Goal: Transaction & Acquisition: Purchase product/service

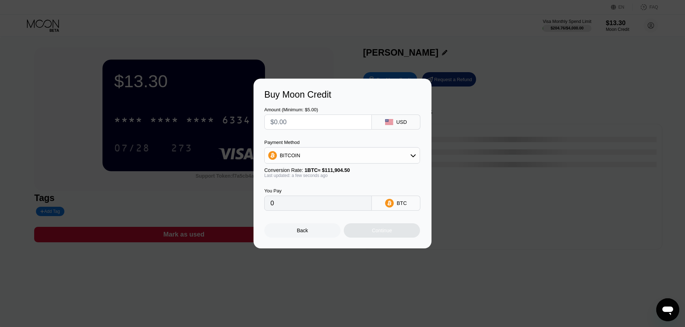
click at [291, 229] on div "Back" at bounding box center [302, 231] width 76 height 14
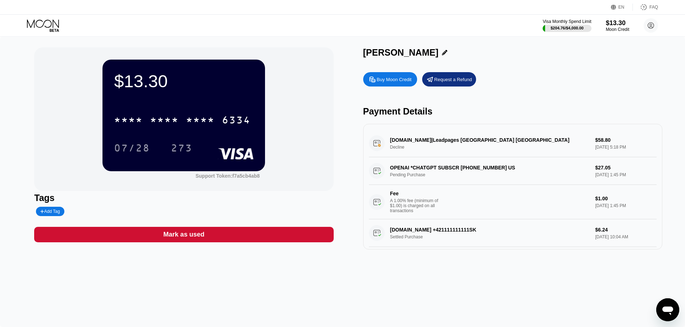
click at [391, 83] on div "Buy Moon Credit" at bounding box center [394, 80] width 35 height 6
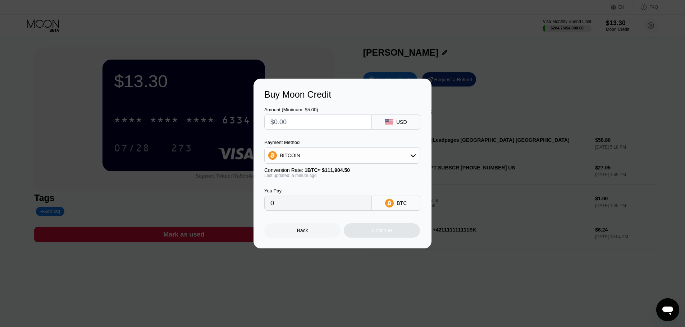
click at [335, 121] on input "text" at bounding box center [317, 122] width 95 height 14
type input "$50"
type input "0.00044681"
type input "$50"
click at [363, 232] on div "Continue" at bounding box center [382, 231] width 76 height 14
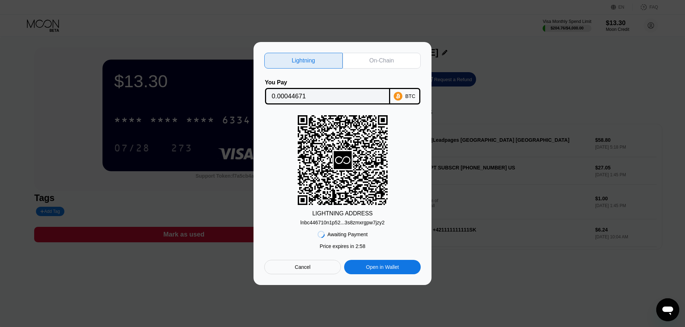
click at [362, 58] on div "On-Chain" at bounding box center [381, 61] width 78 height 16
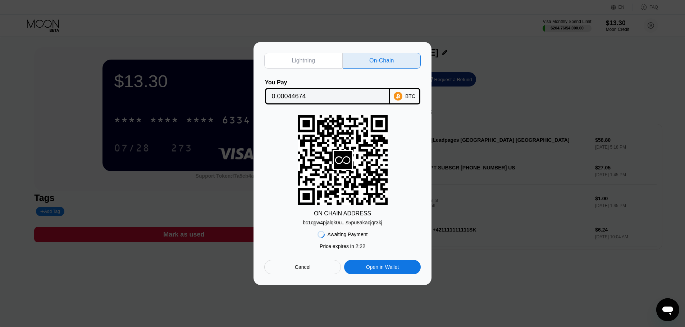
click at [318, 267] on div "Cancel" at bounding box center [302, 267] width 77 height 14
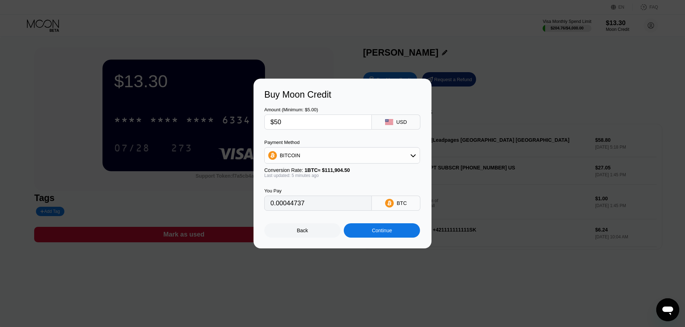
type input "0.00044737"
click at [301, 232] on div "Back" at bounding box center [302, 231] width 11 height 6
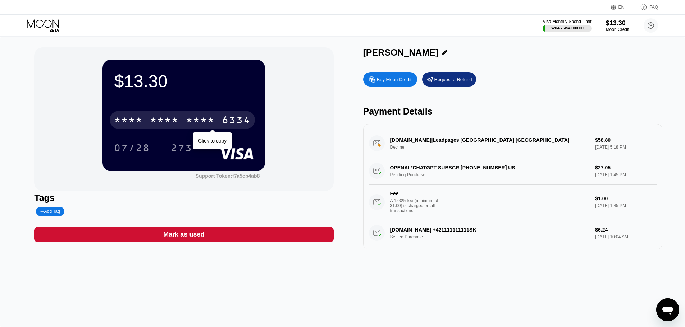
click at [199, 122] on div "* * * *" at bounding box center [200, 120] width 29 height 11
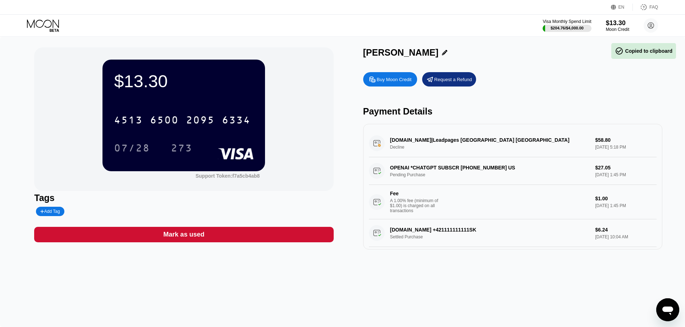
click at [203, 143] on div "273" at bounding box center [187, 148] width 32 height 18
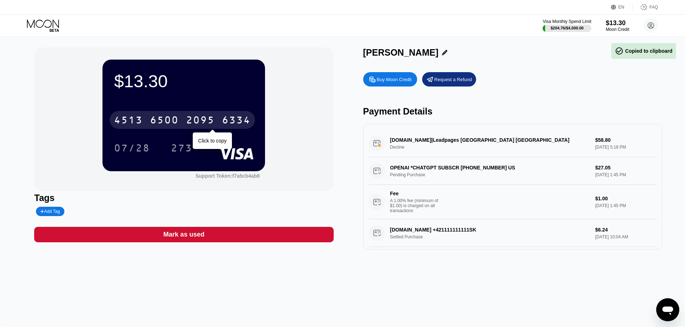
click at [206, 120] on div "2095" at bounding box center [200, 120] width 29 height 11
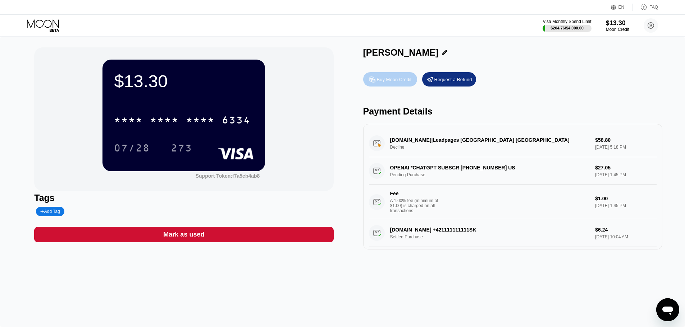
click at [383, 87] on div "Buy Moon Credit" at bounding box center [390, 79] width 54 height 14
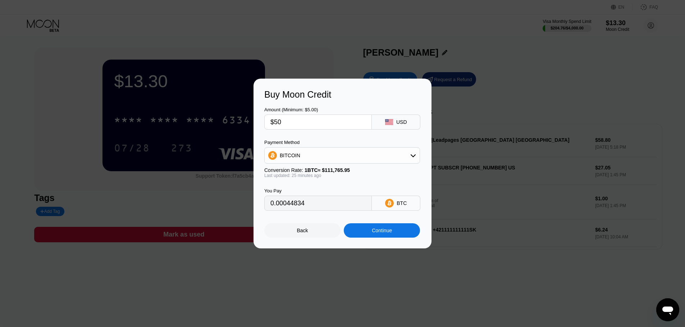
type input "0.00044834"
click at [377, 234] on div "Continue" at bounding box center [382, 231] width 20 height 6
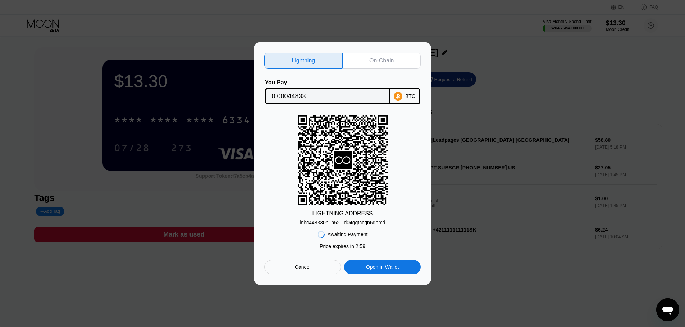
click at [379, 60] on div "On-Chain" at bounding box center [381, 60] width 24 height 7
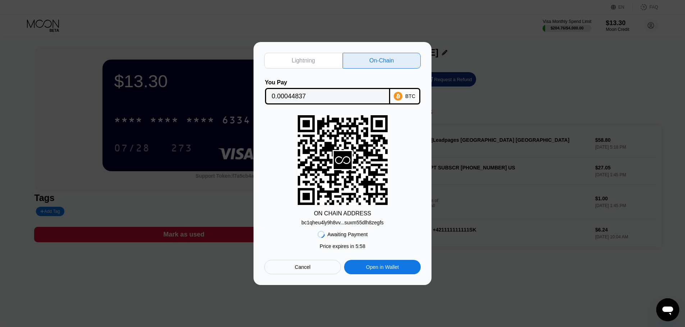
click at [319, 94] on input "0.00044837" at bounding box center [327, 96] width 111 height 14
click at [653, 221] on div "Lightning On-Chain You Pay 0.00044837 BTC ON CHAIN ADDRESS bc1qheu4ly9h8vv...su…" at bounding box center [342, 163] width 685 height 243
click at [342, 224] on div "bc1qheu4ly9h8vv...suxm55dlh8zegfs" at bounding box center [342, 223] width 82 height 6
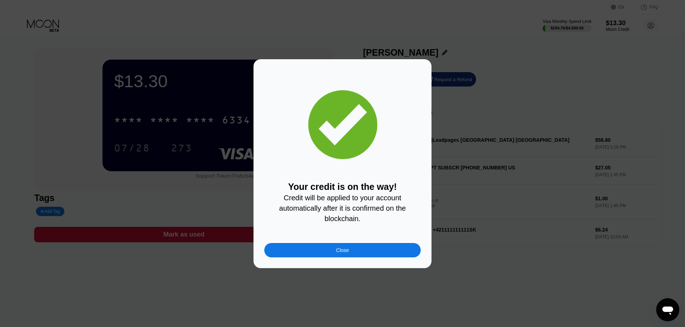
click at [357, 253] on div "Close" at bounding box center [342, 250] width 156 height 14
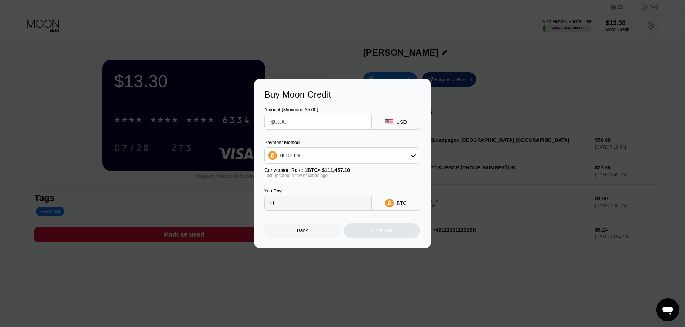
drag, startPoint x: 331, startPoint y: 226, endPoint x: 322, endPoint y: 235, distance: 12.5
click at [322, 235] on div "Back Continue" at bounding box center [342, 224] width 156 height 27
click at [322, 235] on div "Back" at bounding box center [302, 231] width 76 height 14
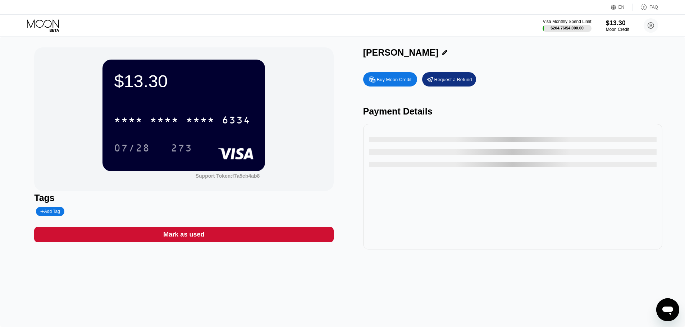
type input "0"
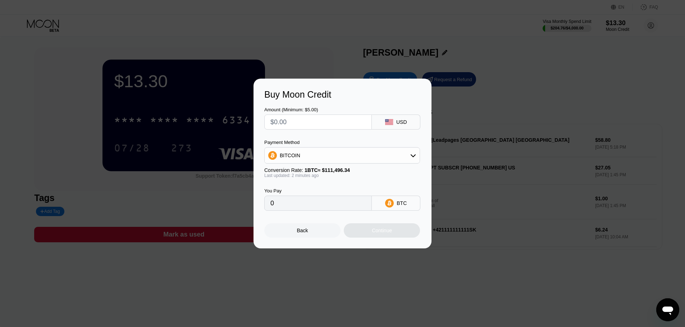
click at [308, 238] on div "Back" at bounding box center [302, 231] width 76 height 14
click at [318, 237] on div "Back" at bounding box center [302, 231] width 76 height 14
